Goal: Information Seeking & Learning: Learn about a topic

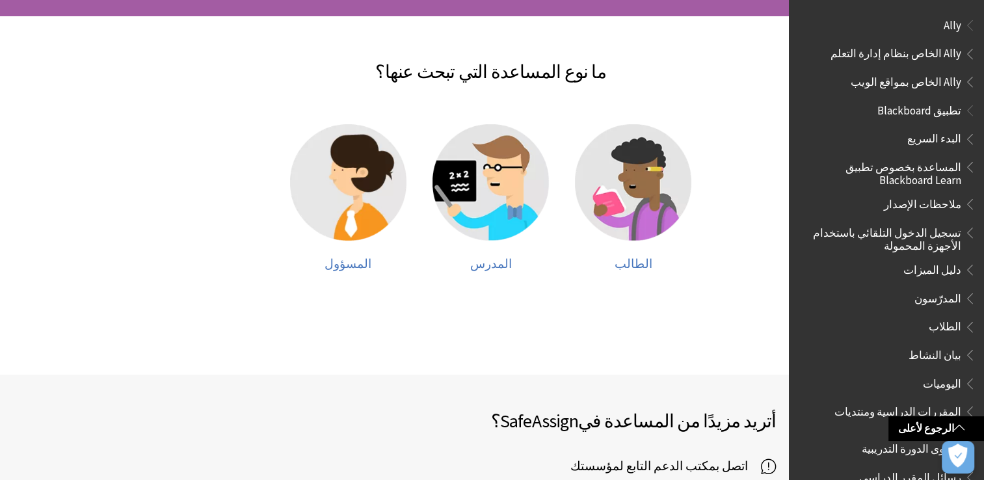
scroll to position [703, 0]
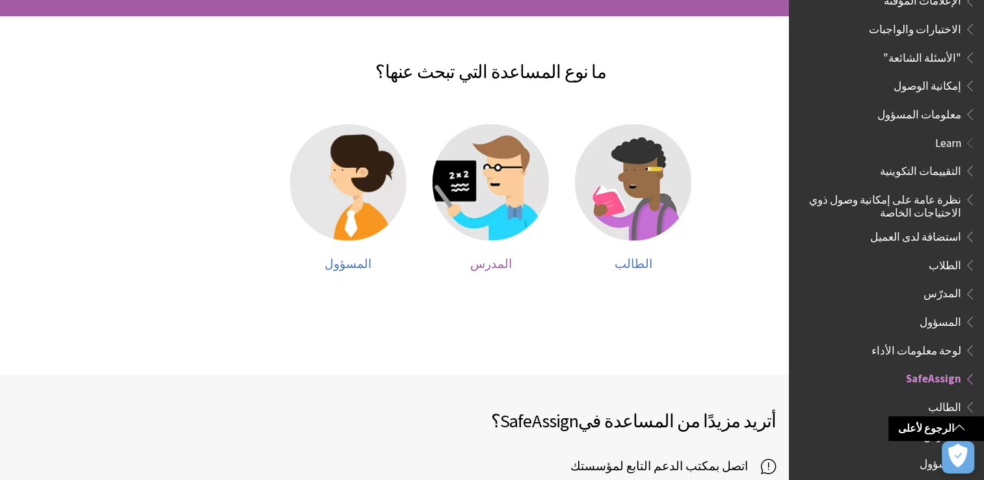
click at [522, 189] on img at bounding box center [490, 182] width 116 height 116
click at [655, 153] on img at bounding box center [633, 182] width 116 height 116
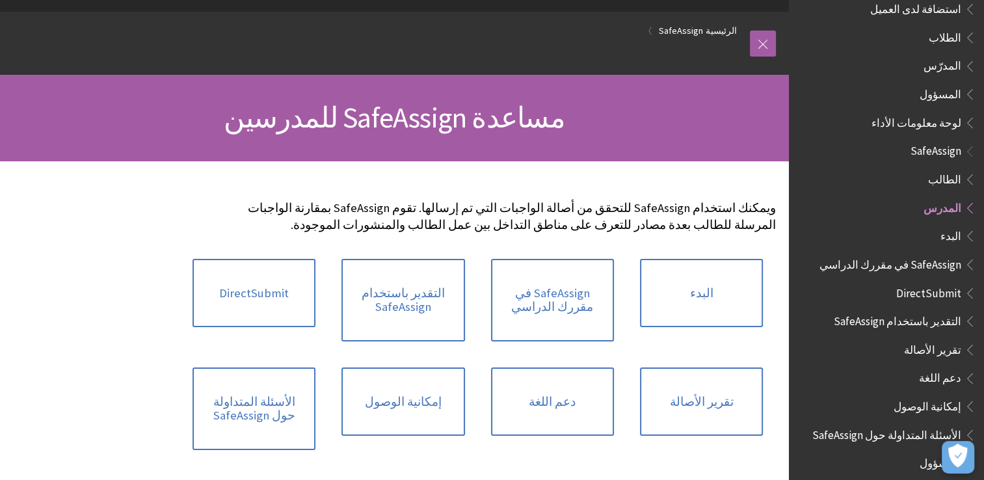
scroll to position [60, 0]
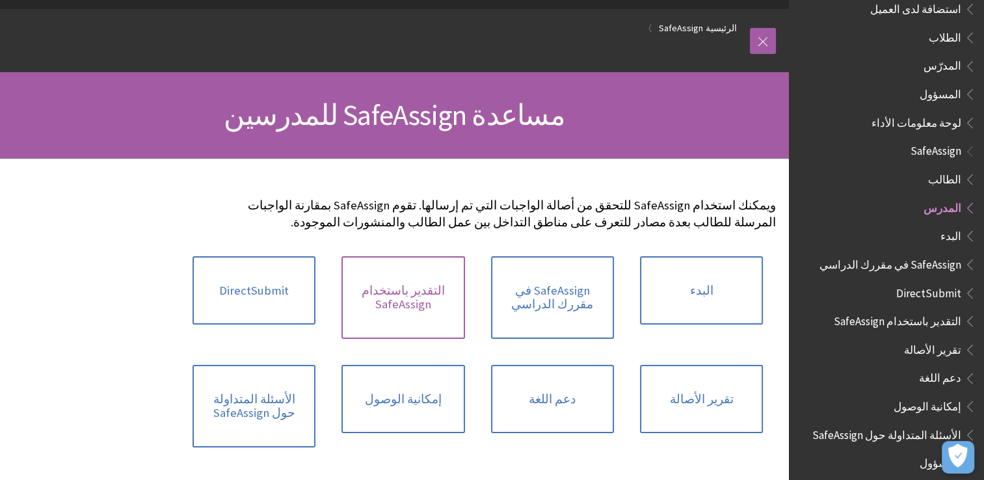
click at [426, 308] on link "التقدير باستخدام SafeAssign" at bounding box center [402, 297] width 123 height 83
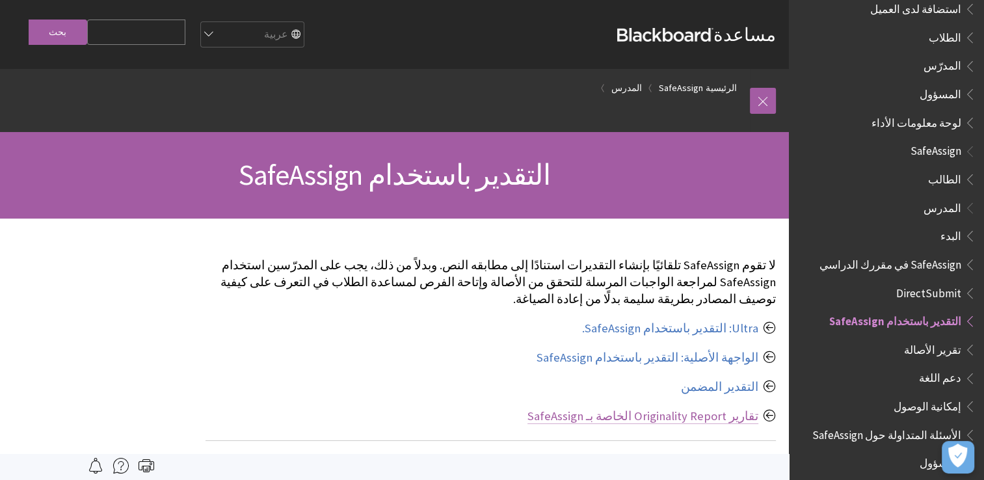
click at [646, 408] on link "تقارير Originality Report الخاصة بـ SafeAssign" at bounding box center [642, 416] width 231 height 16
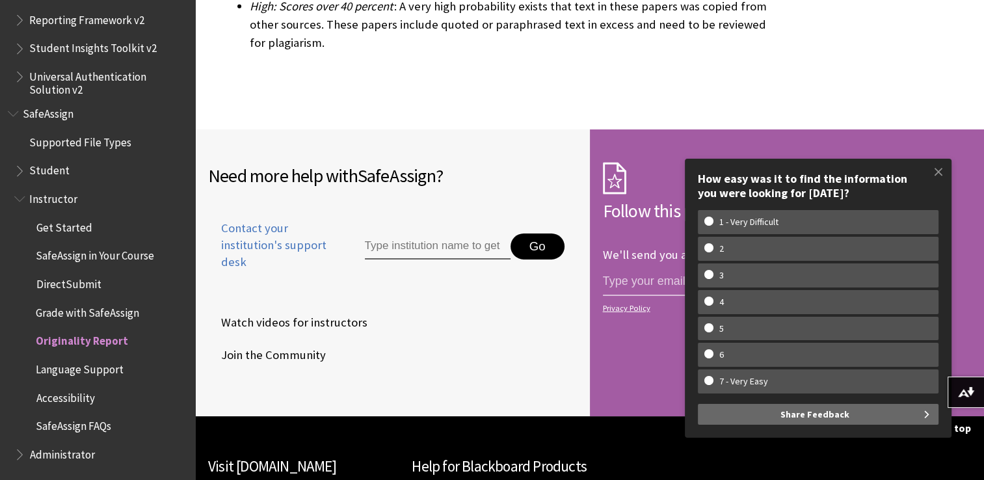
scroll to position [4139, 0]
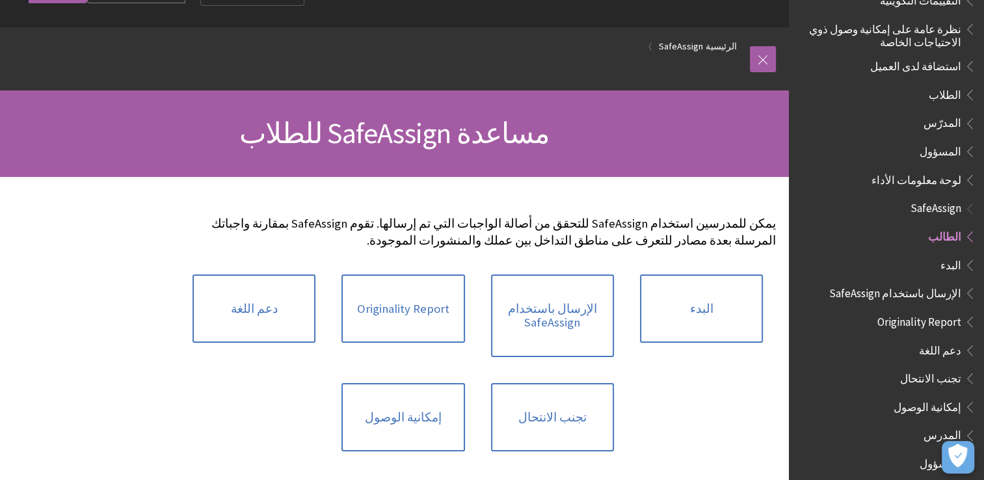
scroll to position [44, 0]
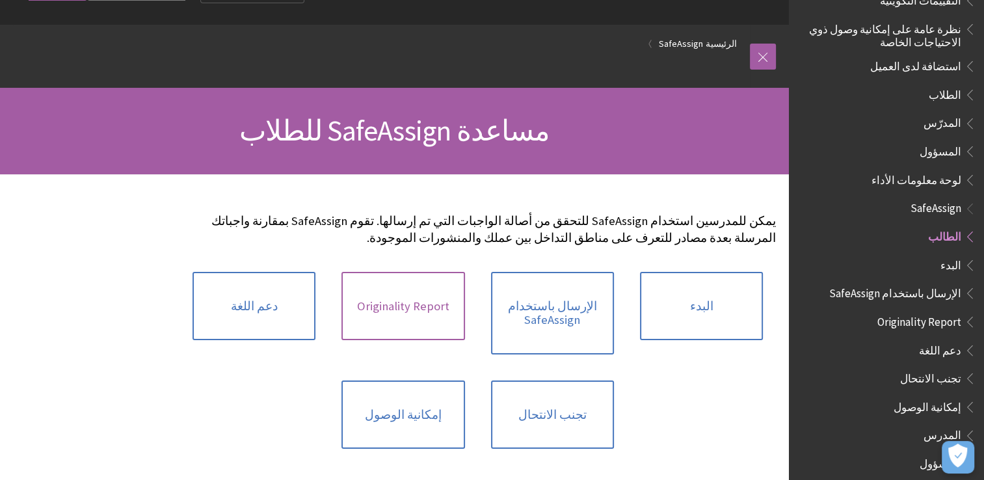
click at [375, 332] on link "Originality Report" at bounding box center [402, 306] width 123 height 69
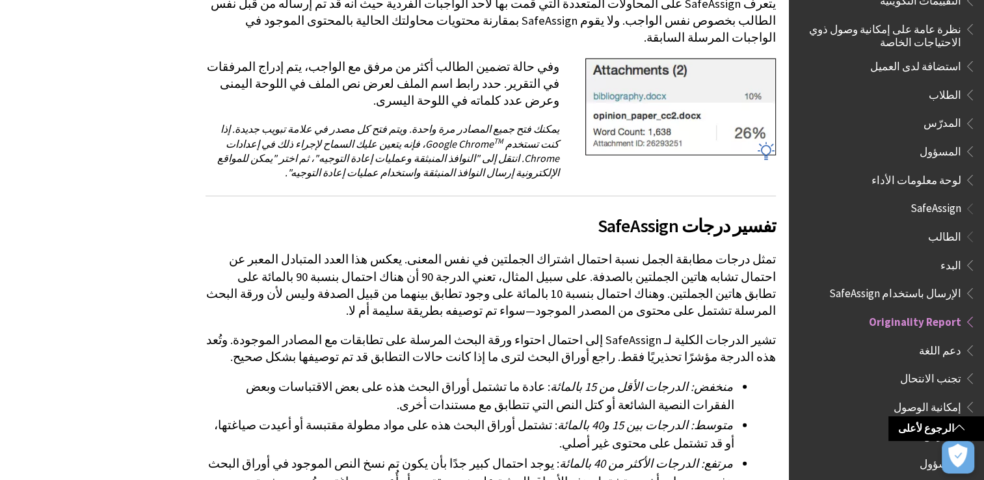
scroll to position [3519, 0]
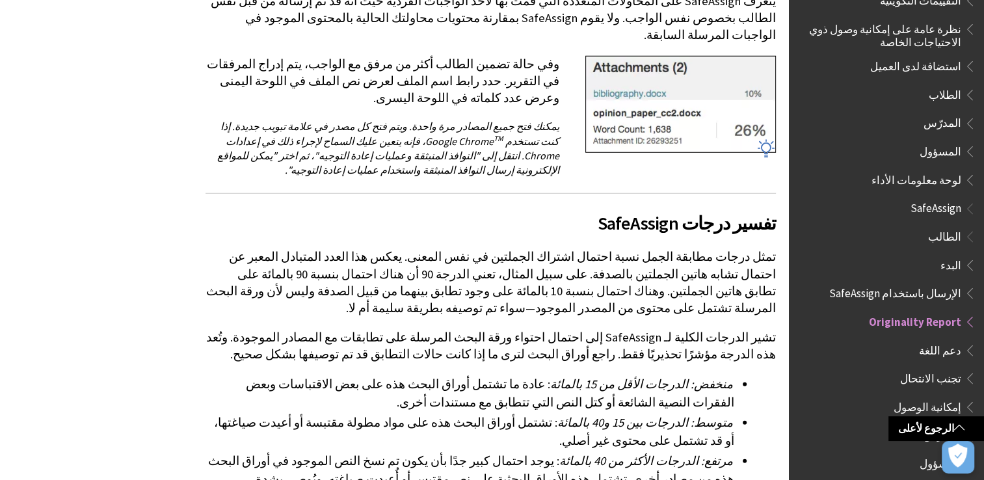
click at [616, 453] on span "مرتفع: الدرجات الأكثر من 40 بالمائة" at bounding box center [646, 460] width 174 height 15
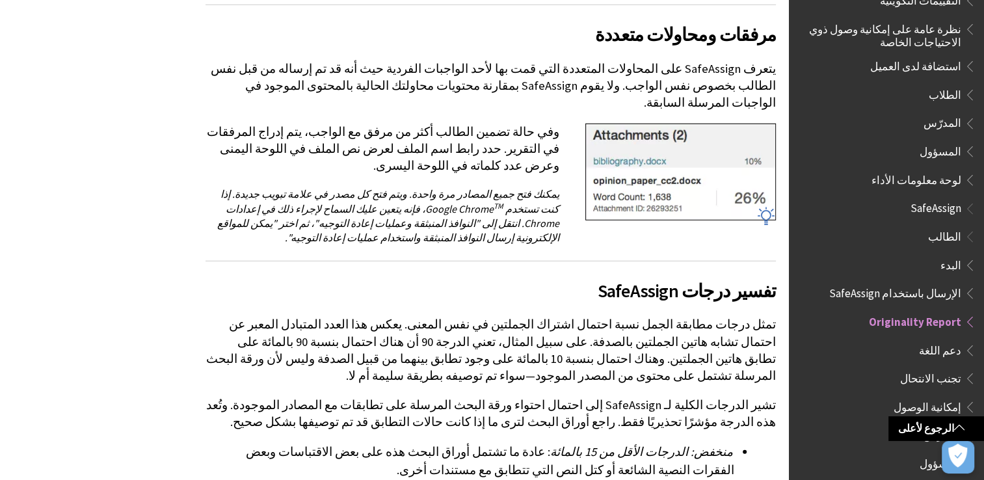
scroll to position [3451, 0]
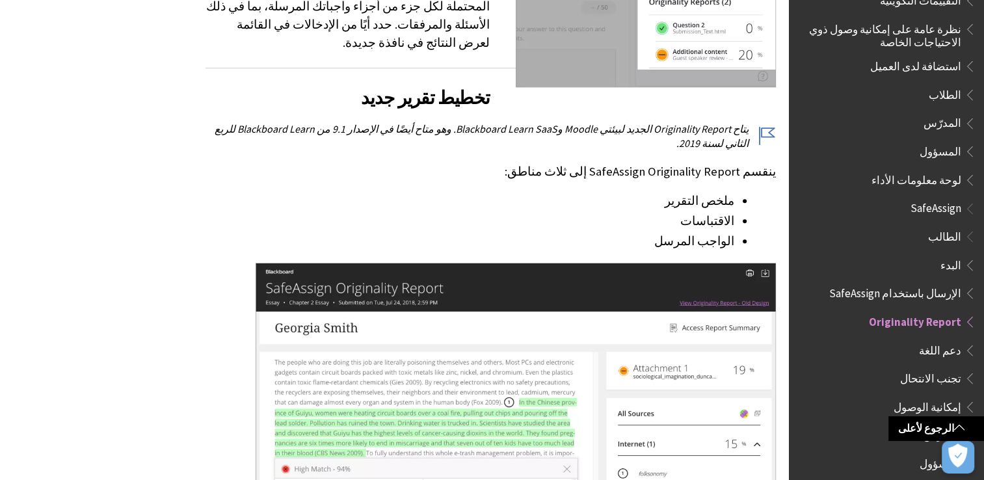
scroll to position [1582, 0]
